Goal: Task Accomplishment & Management: Manage account settings

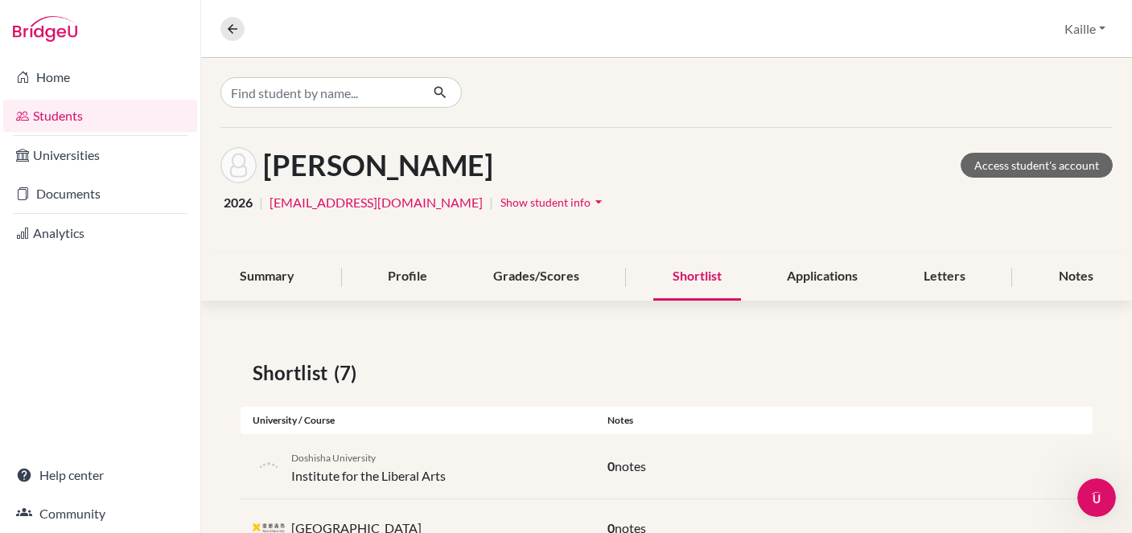
scroll to position [36, 0]
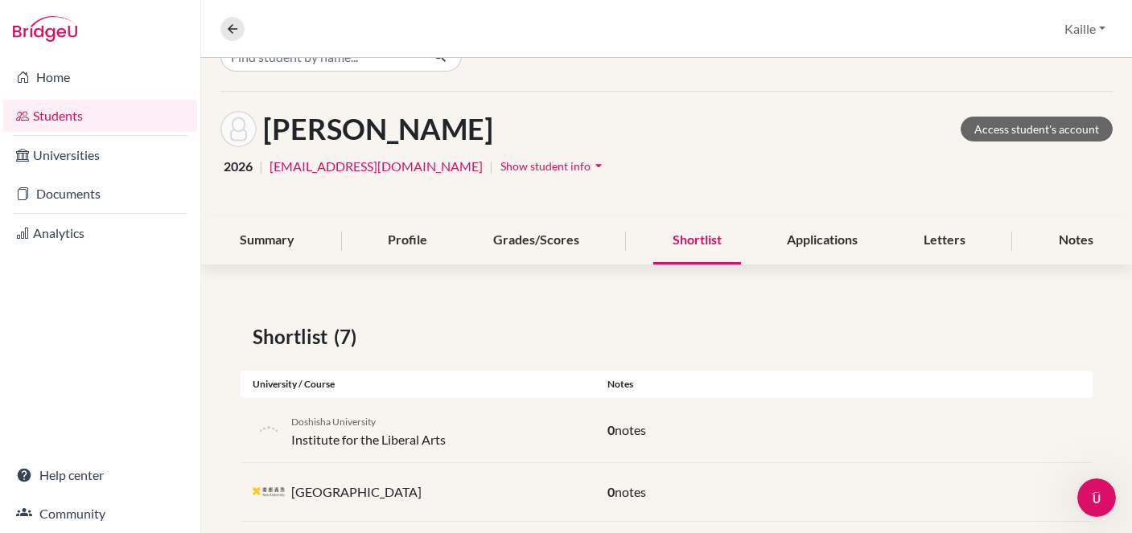
click at [111, 123] on link "Students" at bounding box center [100, 116] width 194 height 32
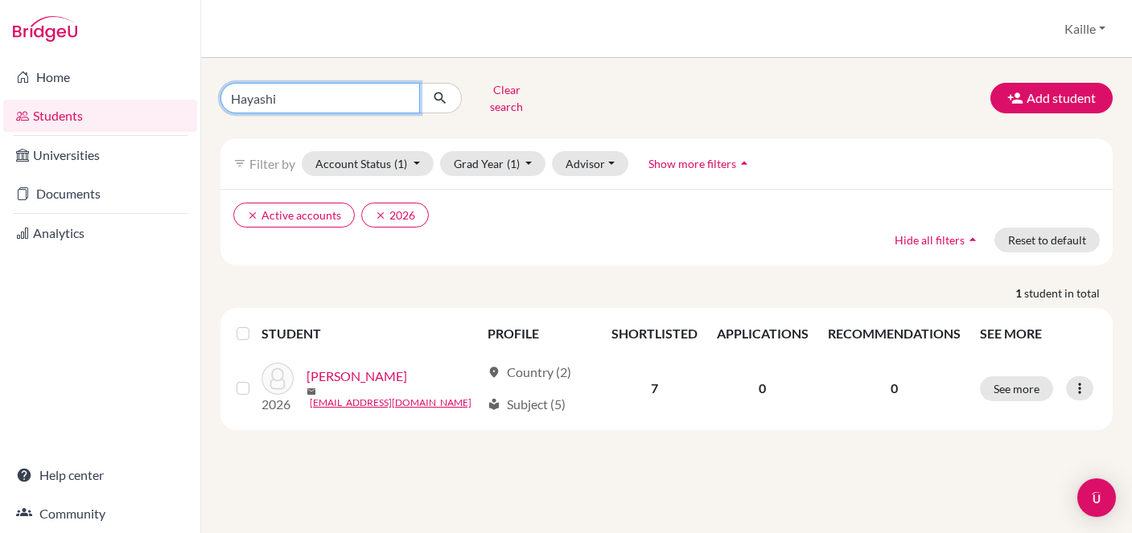
click at [410, 93] on input "Hayashi" at bounding box center [319, 98] width 199 height 31
type input "H"
type input "thuraya"
click button "submit" at bounding box center [440, 98] width 43 height 31
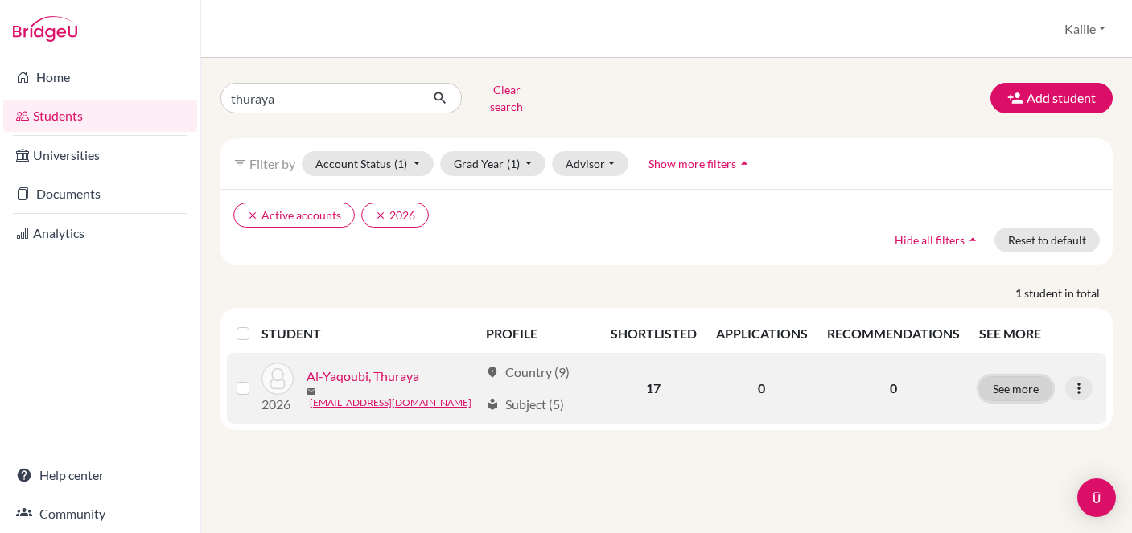
click at [1018, 378] on button "See more" at bounding box center [1015, 388] width 73 height 25
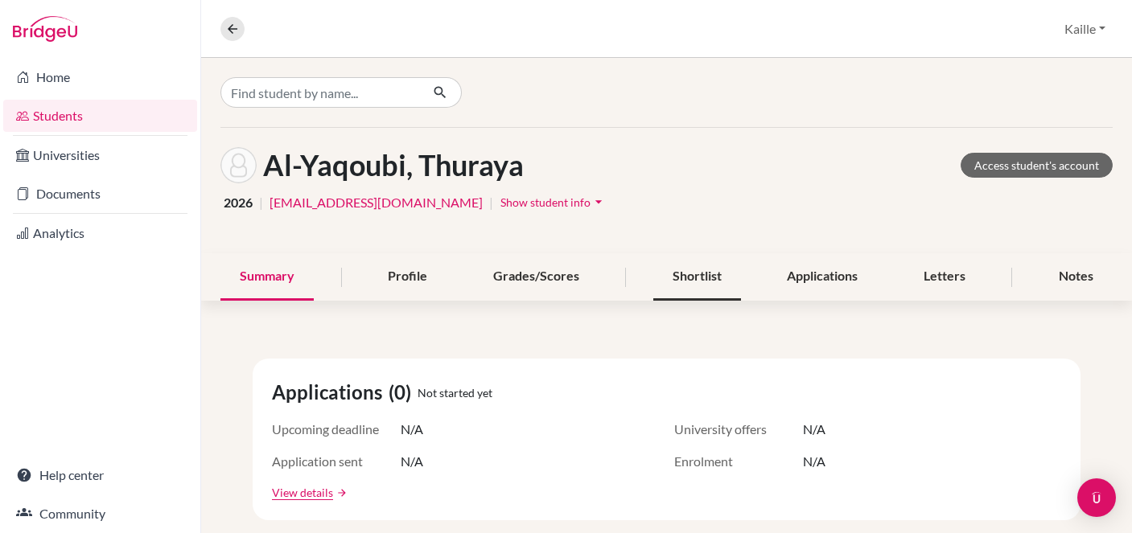
click at [705, 285] on div "Shortlist" at bounding box center [697, 276] width 88 height 47
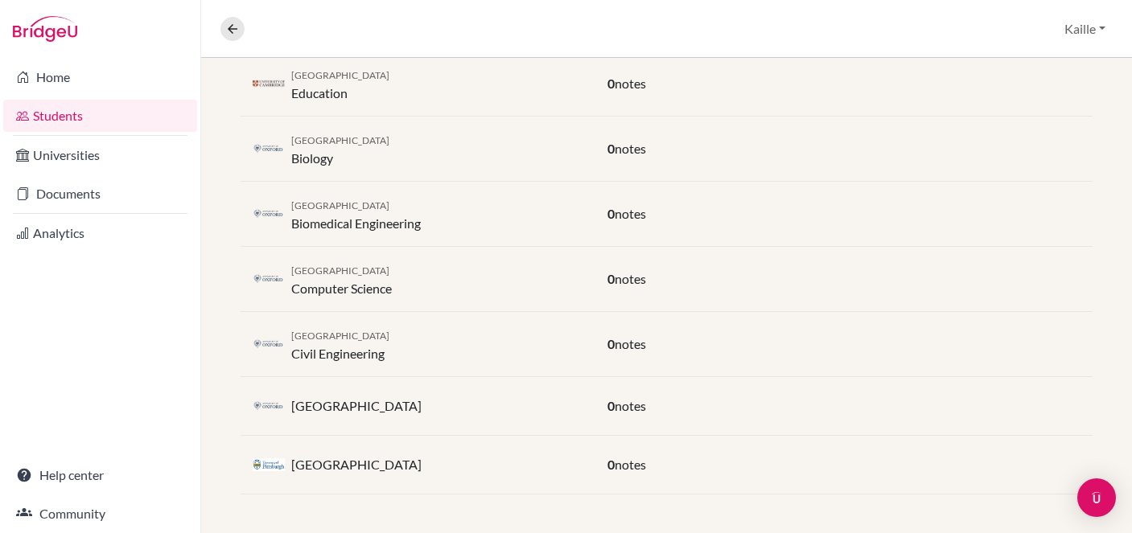
scroll to position [994, 0]
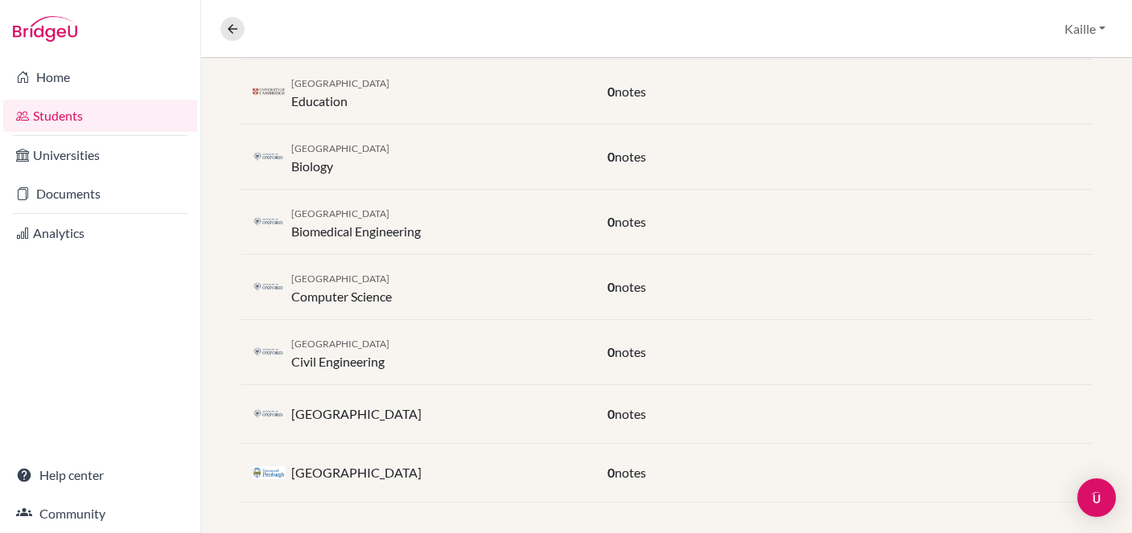
drag, startPoint x: 760, startPoint y: 384, endPoint x: 295, endPoint y: 56, distance: 568.7
drag, startPoint x: 472, startPoint y: 162, endPoint x: 454, endPoint y: 147, distance: 22.9
click at [472, 161] on div "University of Oxford Biology" at bounding box center [418, 157] width 355 height 39
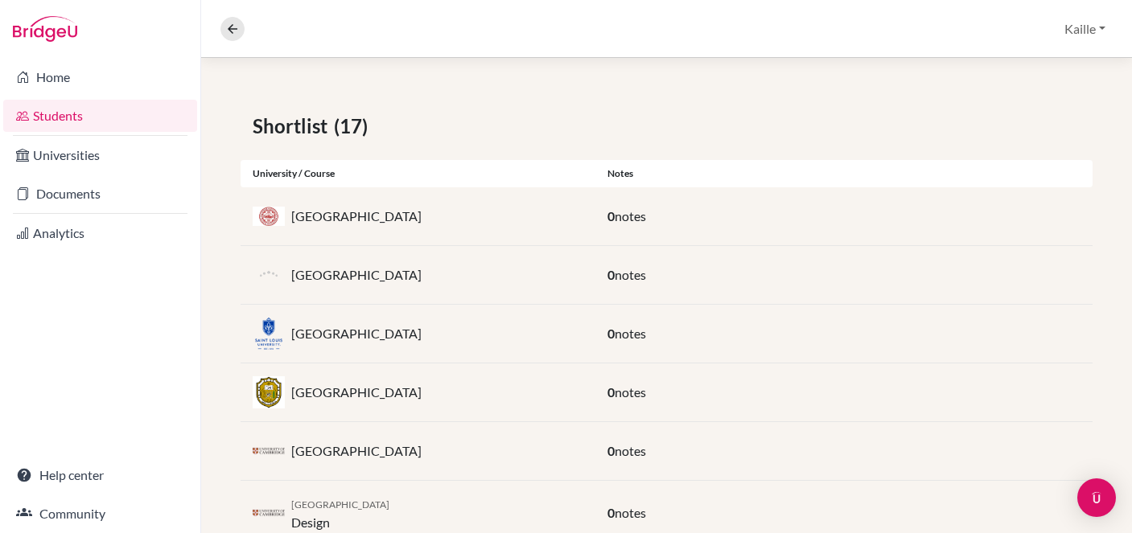
scroll to position [259, 0]
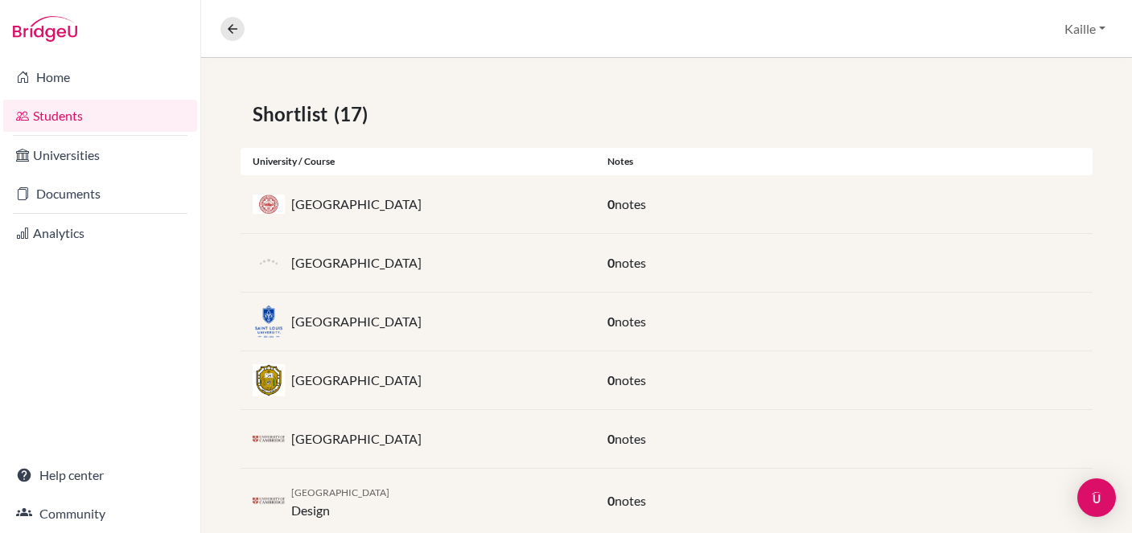
click at [372, 335] on div "Saint Louis University" at bounding box center [418, 322] width 355 height 32
click at [276, 324] on img at bounding box center [269, 321] width 32 height 43
click at [311, 320] on p "Saint Louis University" at bounding box center [356, 321] width 130 height 19
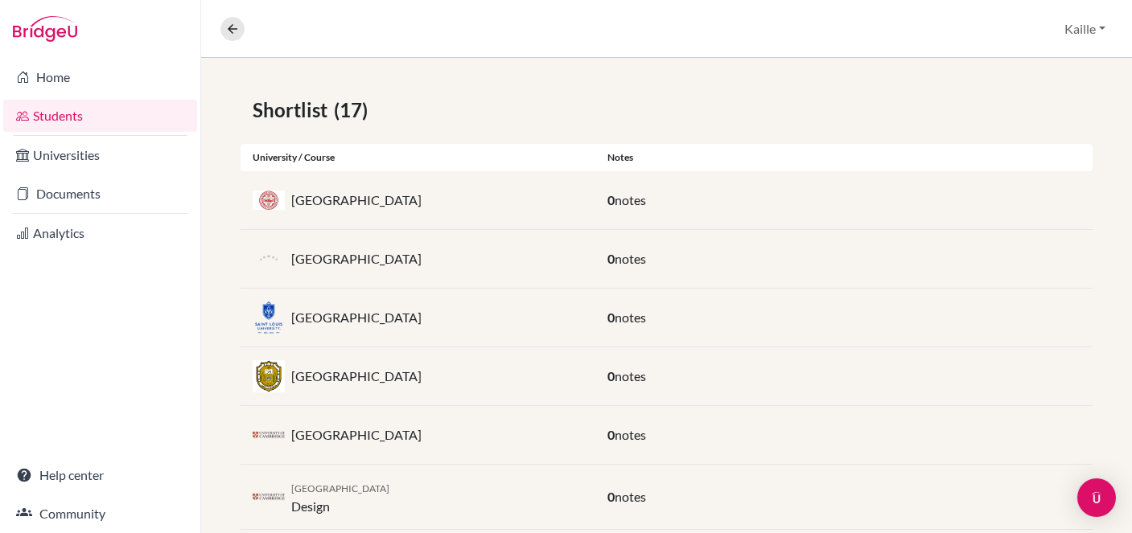
scroll to position [269, 0]
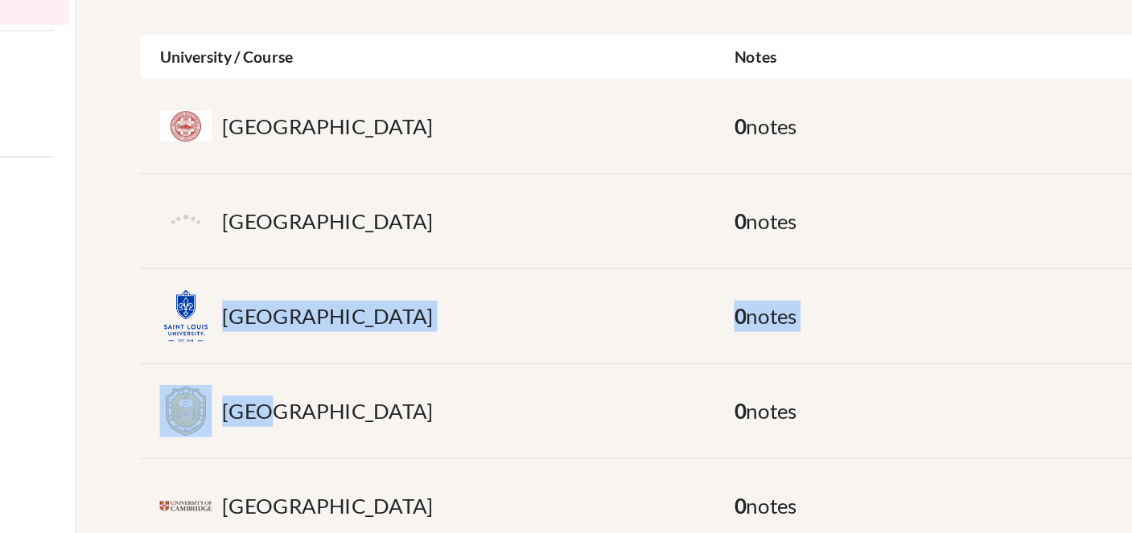
drag, startPoint x: 428, startPoint y: 296, endPoint x: 314, endPoint y: 368, distance: 135.2
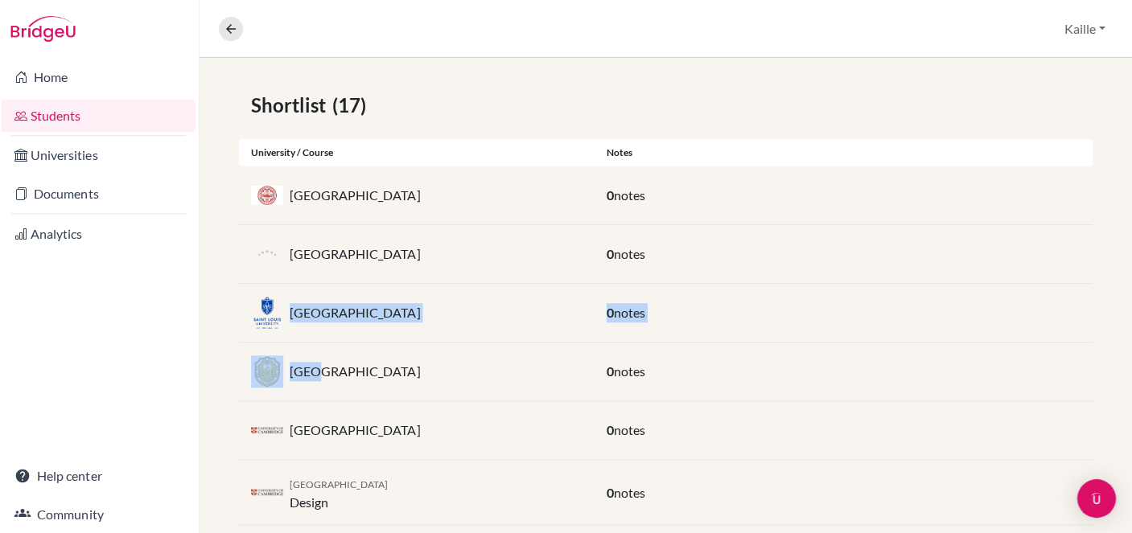
scroll to position [0, 0]
click at [310, 364] on p "Sultan Qaboos University" at bounding box center [356, 370] width 130 height 19
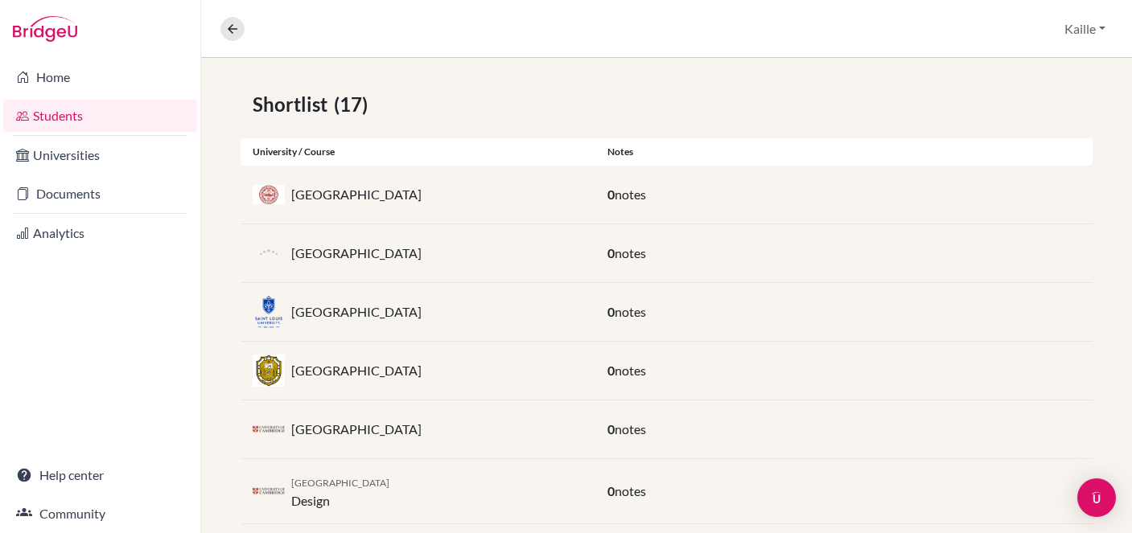
drag, startPoint x: 294, startPoint y: 372, endPoint x: 432, endPoint y: 375, distance: 138.4
click at [422, 375] on p "Sultan Qaboos University" at bounding box center [356, 370] width 130 height 19
copy p "Sultan Qaboos University"
click at [545, 360] on div "Sultan Qaboos University" at bounding box center [418, 371] width 355 height 32
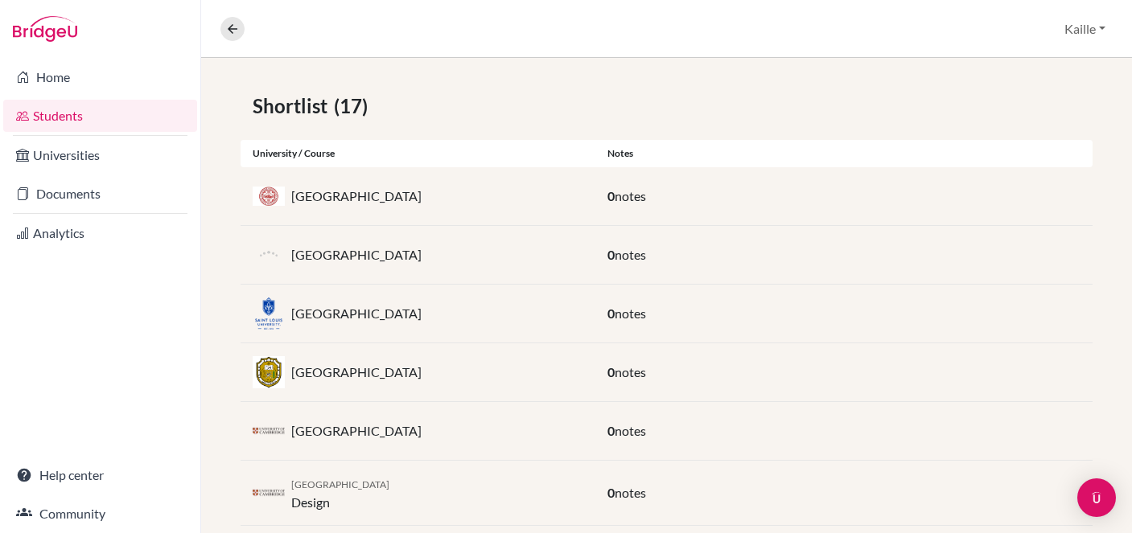
drag, startPoint x: 426, startPoint y: 261, endPoint x: 294, endPoint y: 250, distance: 131.5
click at [294, 250] on p "Prince Sultan University" at bounding box center [356, 254] width 130 height 19
copy p "Prince Sultan University"
drag, startPoint x: 454, startPoint y: 375, endPoint x: 293, endPoint y: 372, distance: 160.9
click at [293, 372] on div "Sultan Qaboos University" at bounding box center [418, 372] width 355 height 32
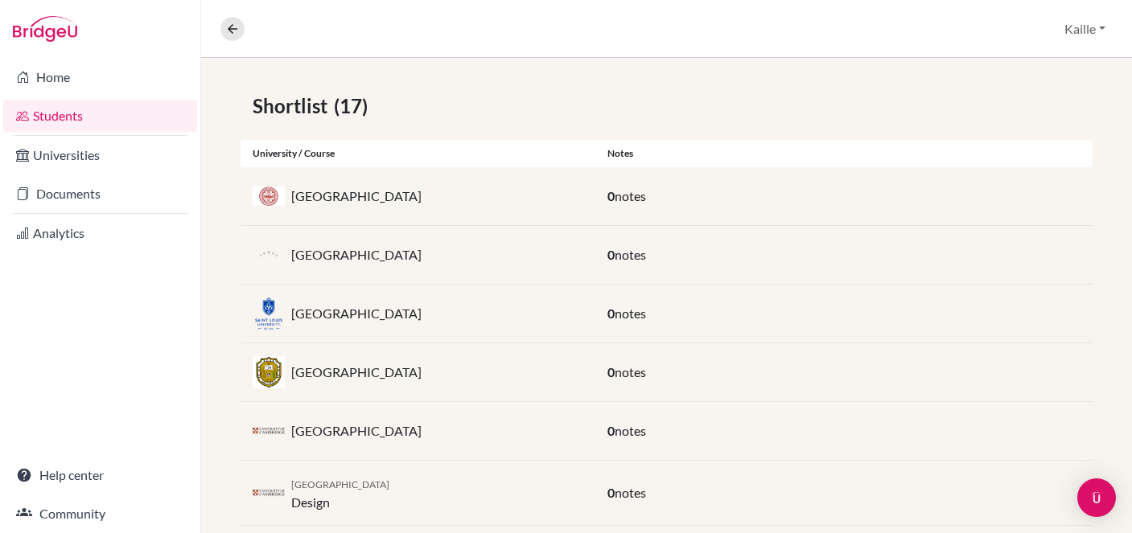
copy p "Sultan Qaboos University"
click at [478, 379] on div "Sultan Qaboos University" at bounding box center [418, 372] width 355 height 32
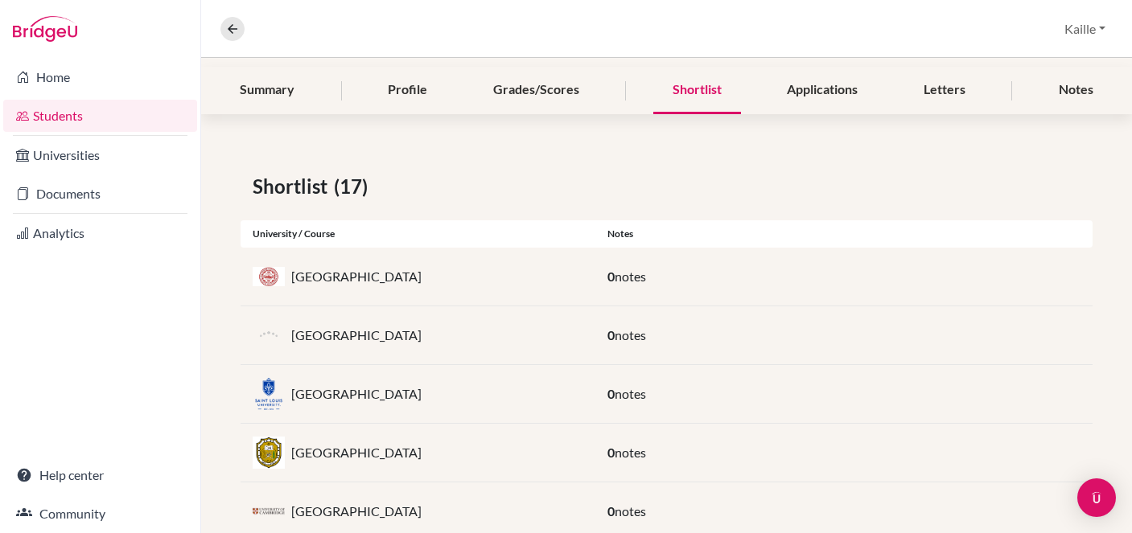
scroll to position [188, 0]
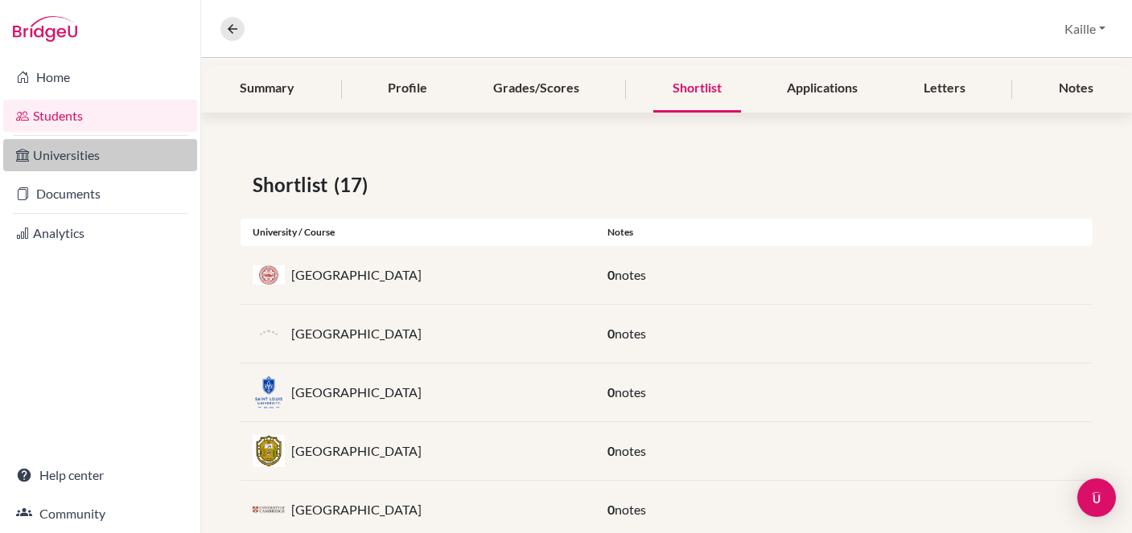
click at [134, 154] on link "Universities" at bounding box center [100, 155] width 194 height 32
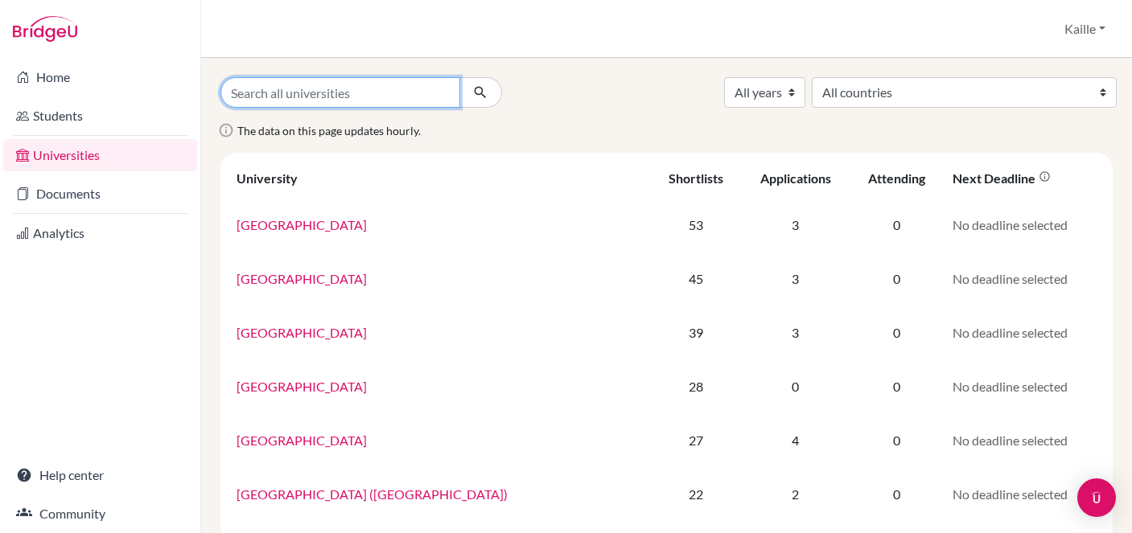
click at [426, 92] on input "Search all universities" at bounding box center [340, 92] width 240 height 31
click at [103, 158] on link "Universities" at bounding box center [100, 155] width 194 height 32
click at [1089, 35] on button "Kaille" at bounding box center [1085, 29] width 56 height 31
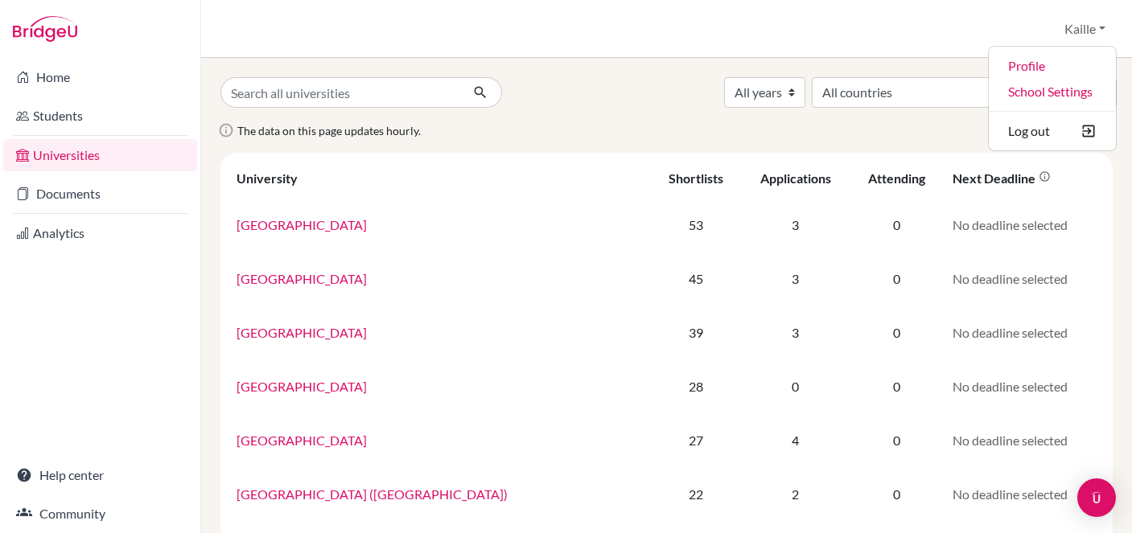
click at [814, 129] on div "The data on this page updates hourly." at bounding box center [666, 137] width 916 height 32
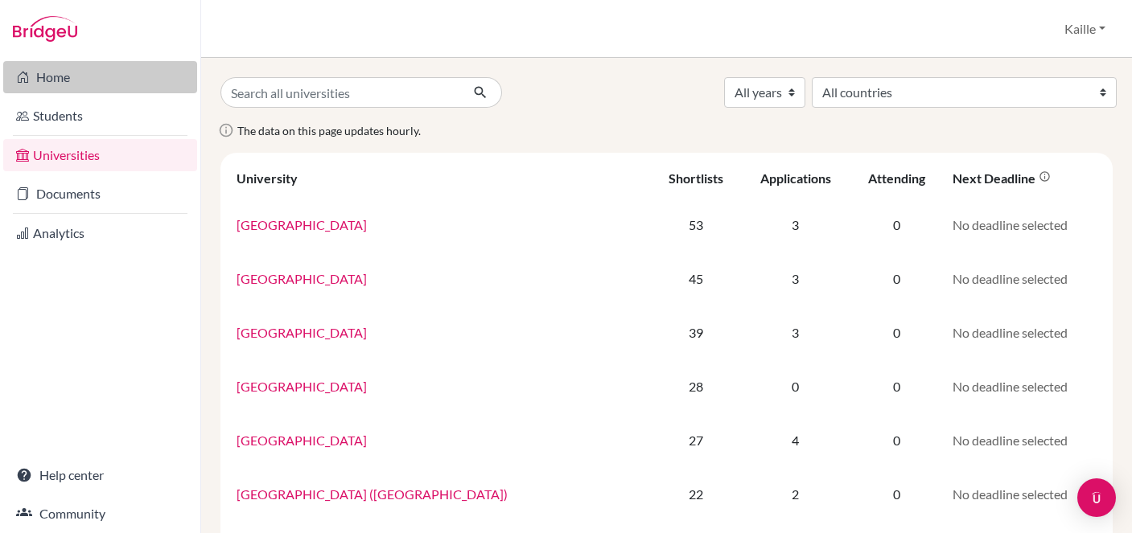
click at [36, 68] on link "Home" at bounding box center [100, 77] width 194 height 32
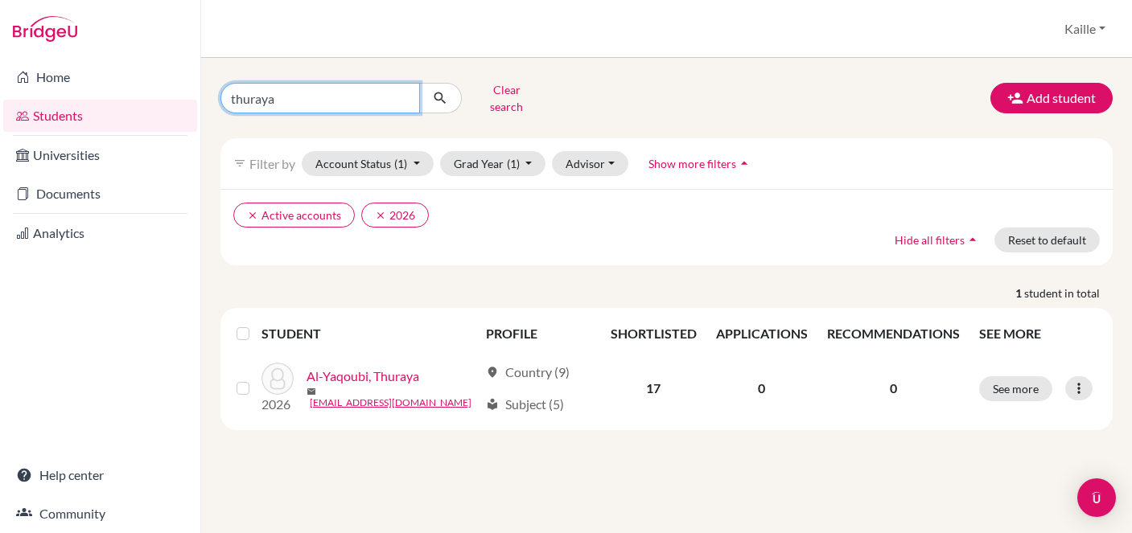
click at [416, 92] on input "thuraya" at bounding box center [319, 98] width 199 height 31
type input "t"
type input "kaille"
click button "submit" at bounding box center [440, 98] width 43 height 31
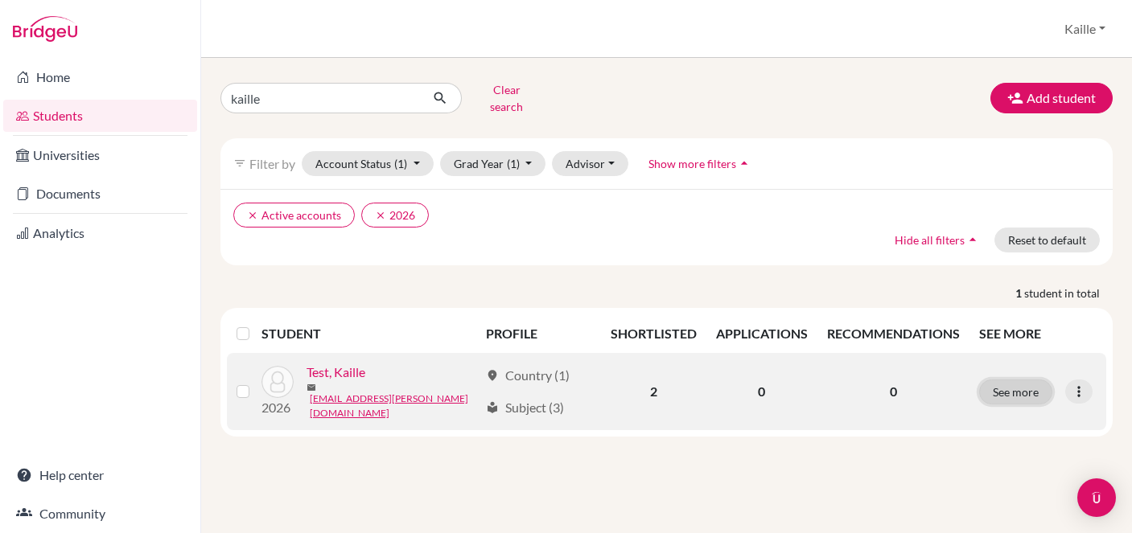
click at [1006, 384] on button "See more" at bounding box center [1015, 392] width 73 height 25
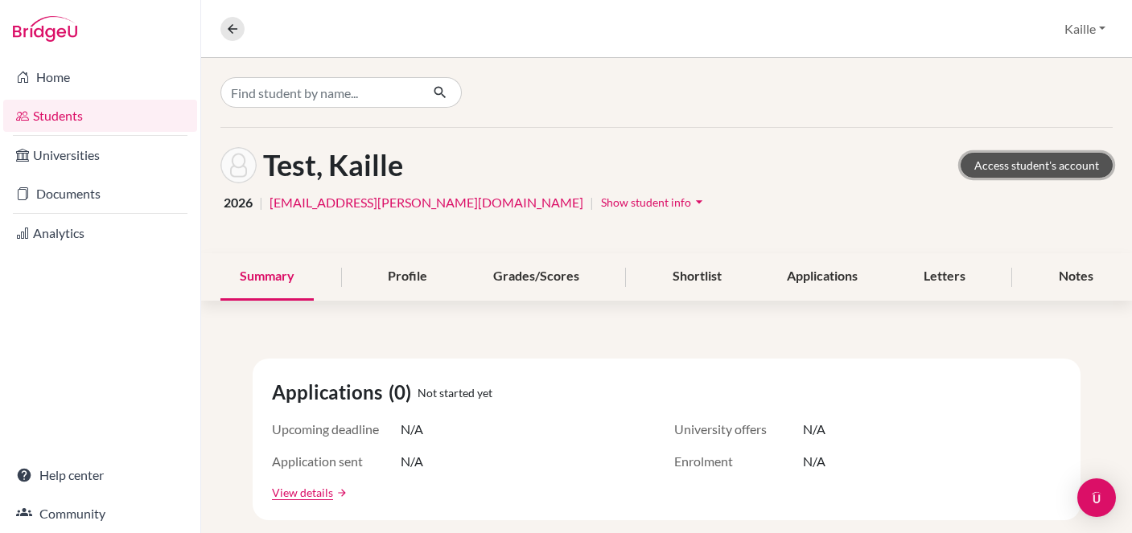
click at [1013, 170] on link "Access student's account" at bounding box center [1036, 165] width 152 height 25
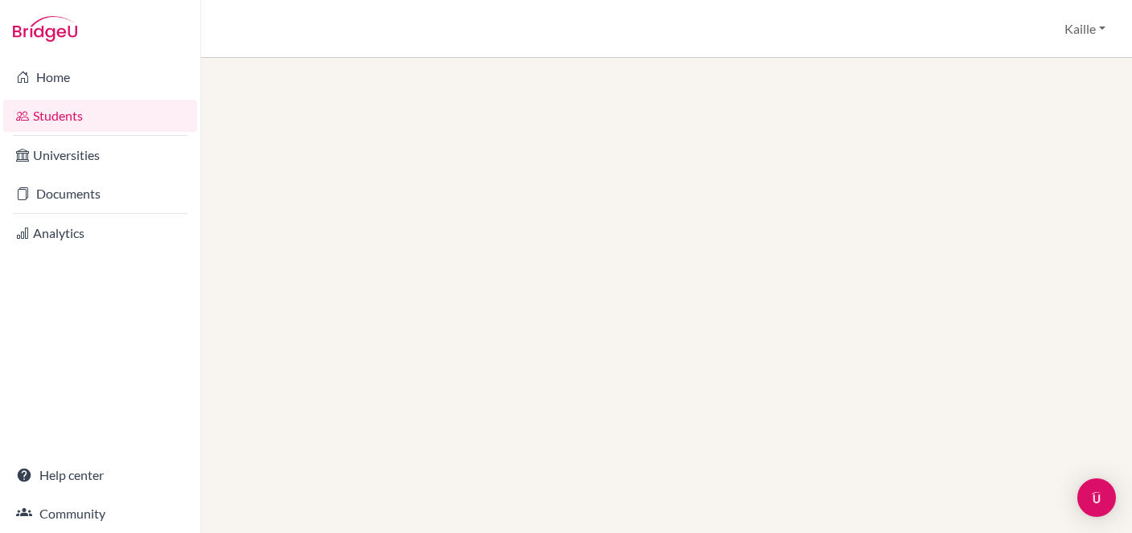
click at [93, 123] on link "Students" at bounding box center [100, 116] width 194 height 32
